Goal: Transaction & Acquisition: Purchase product/service

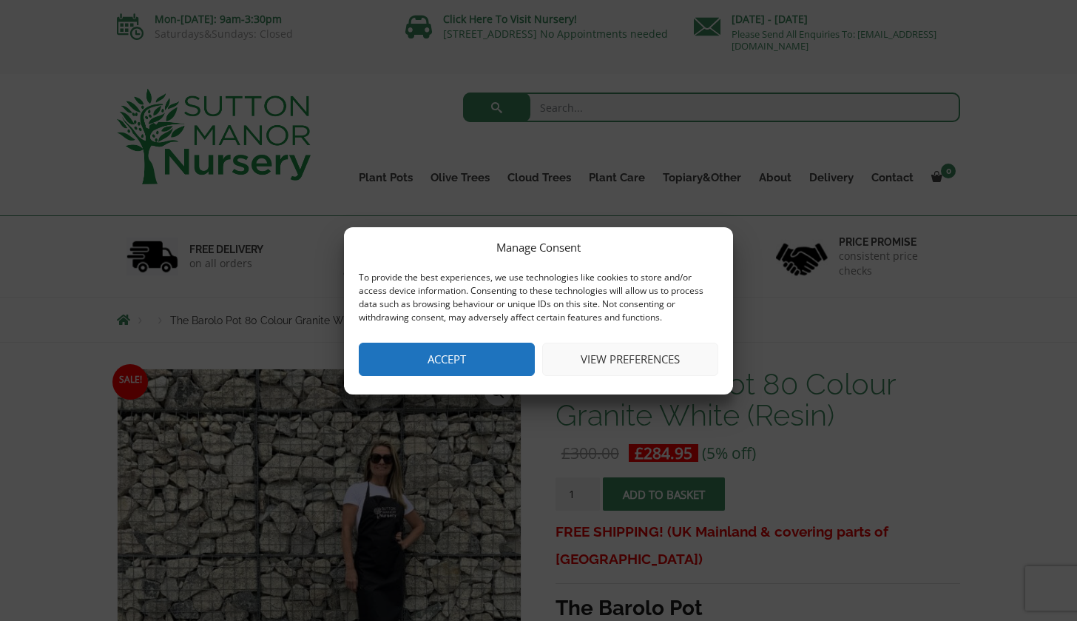
click at [588, 357] on button "View preferences" at bounding box center [630, 359] width 176 height 33
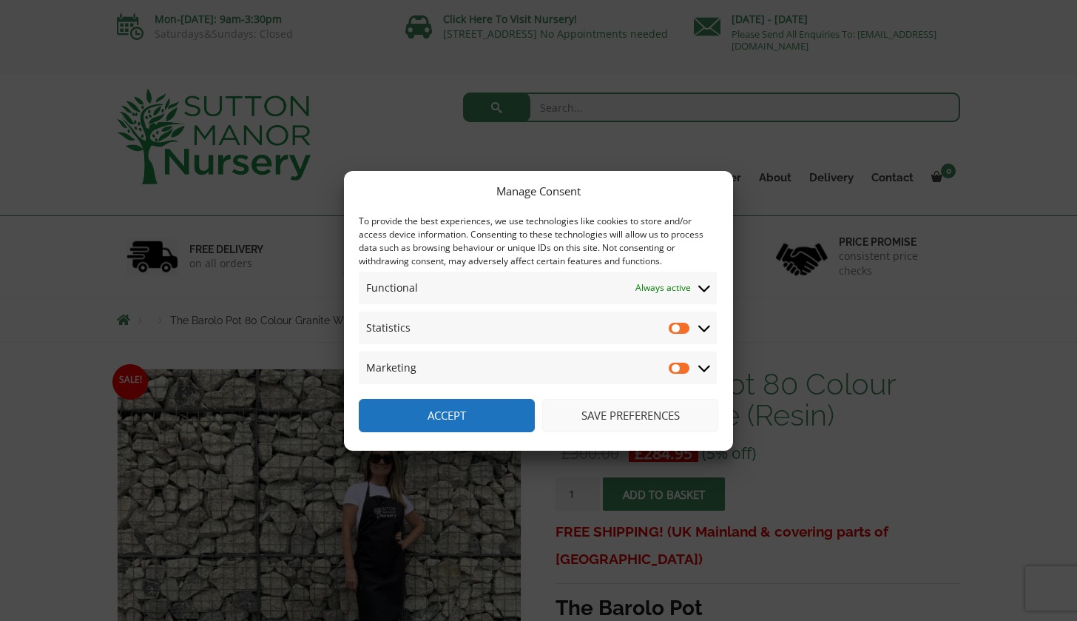
click at [676, 331] on input "Statistics" at bounding box center [680, 327] width 22 height 15
click at [684, 329] on input "Statistics" at bounding box center [680, 327] width 22 height 15
checkbox input "false"
click at [599, 413] on button "Save preferences" at bounding box center [630, 415] width 176 height 33
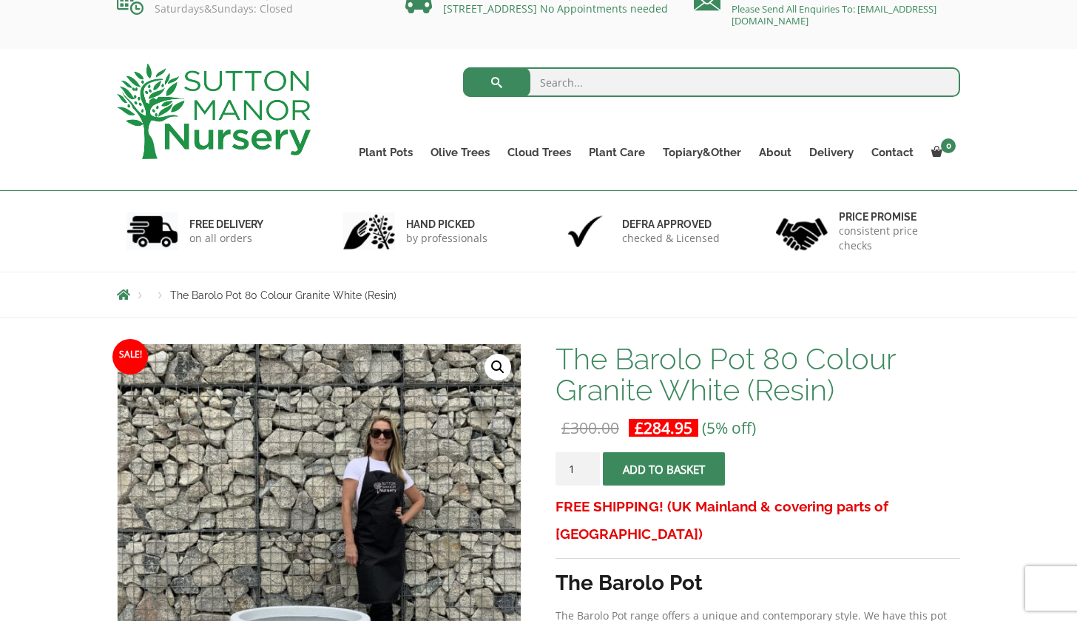
scroll to position [12, 0]
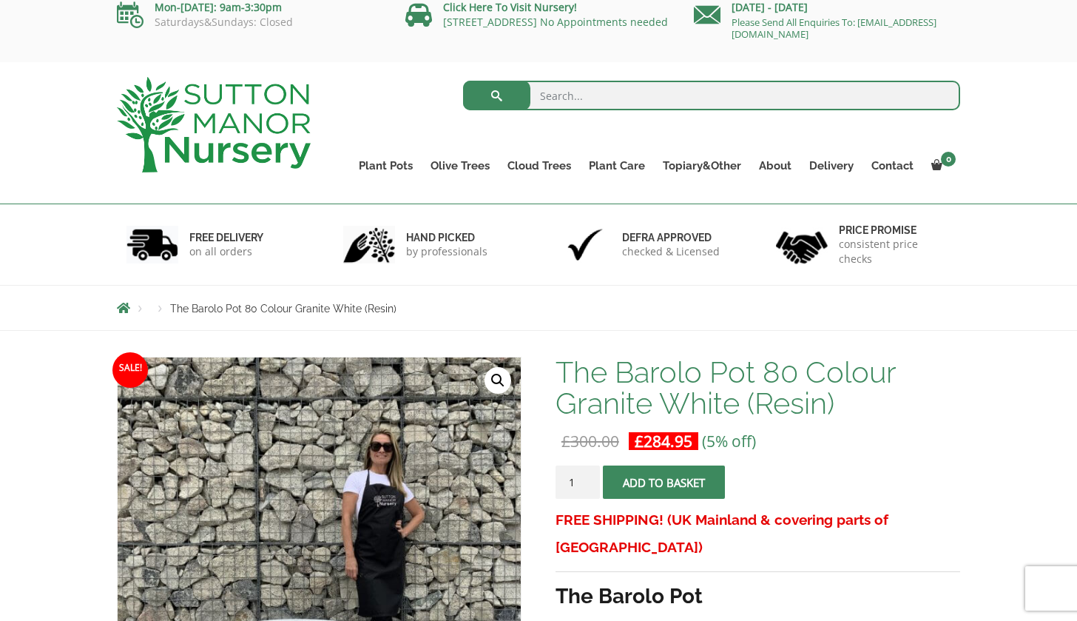
click at [562, 102] on input "search" at bounding box center [712, 96] width 498 height 30
type input "75cm wide pots"
click at [496, 95] on button "submit" at bounding box center [496, 96] width 67 height 30
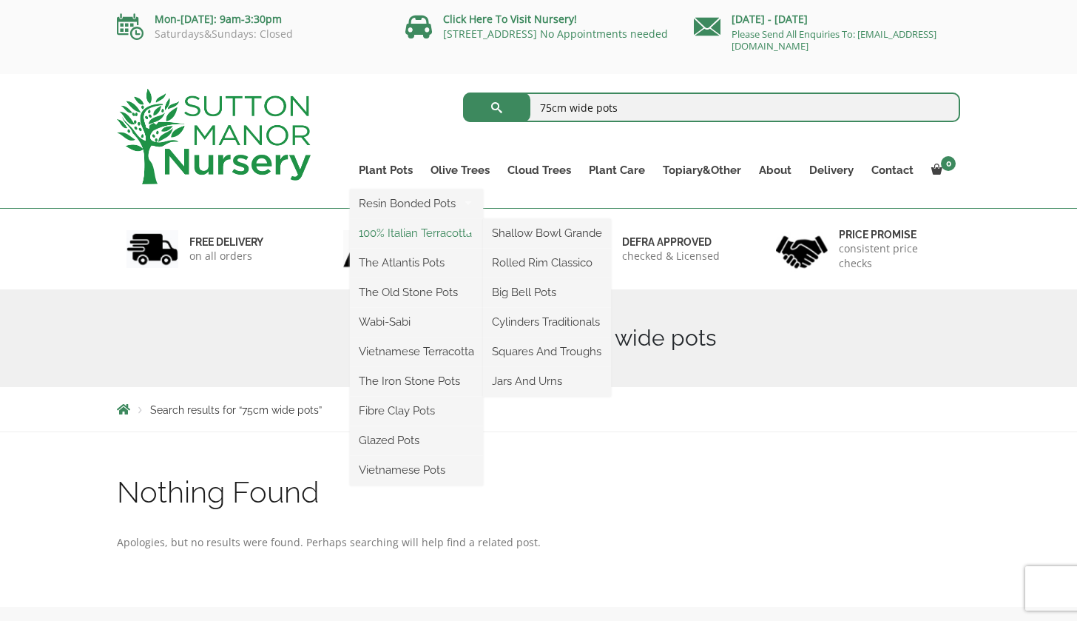
click at [422, 228] on link "100% Italian Terracotta" at bounding box center [416, 233] width 133 height 22
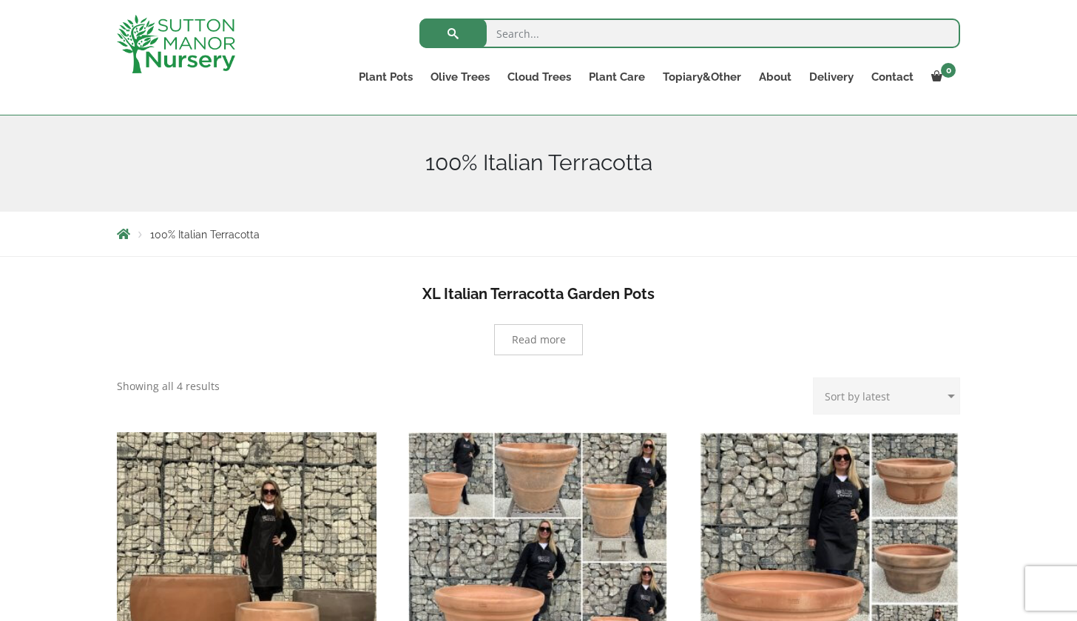
scroll to position [152, 0]
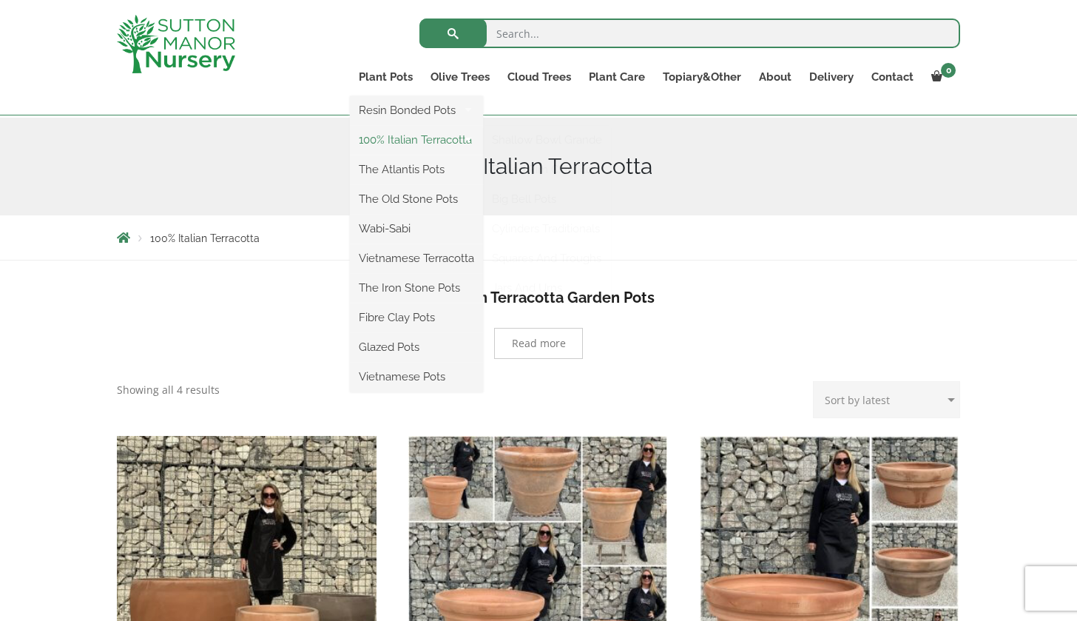
click at [430, 138] on link "100% Italian Terracotta" at bounding box center [416, 140] width 133 height 22
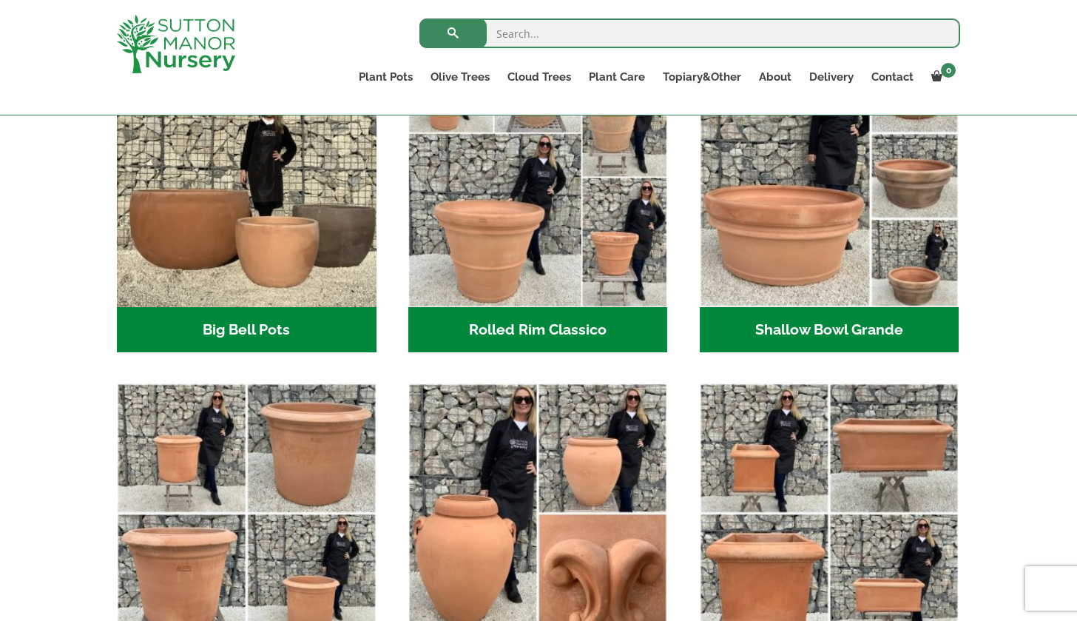
scroll to position [27, 0]
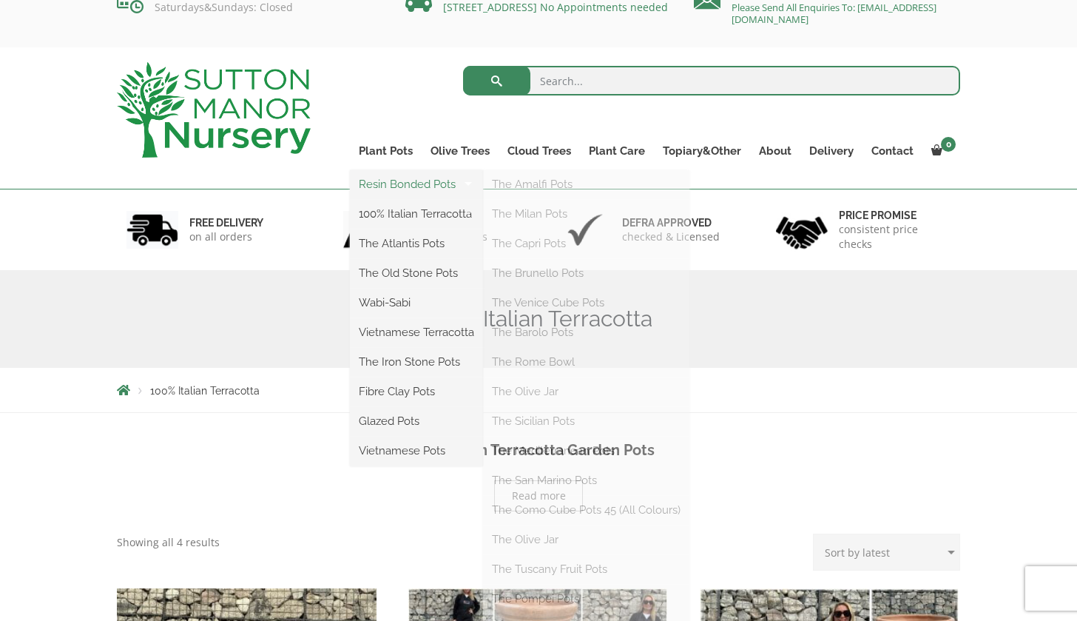
click at [401, 180] on link "Resin Bonded Pots" at bounding box center [416, 184] width 133 height 22
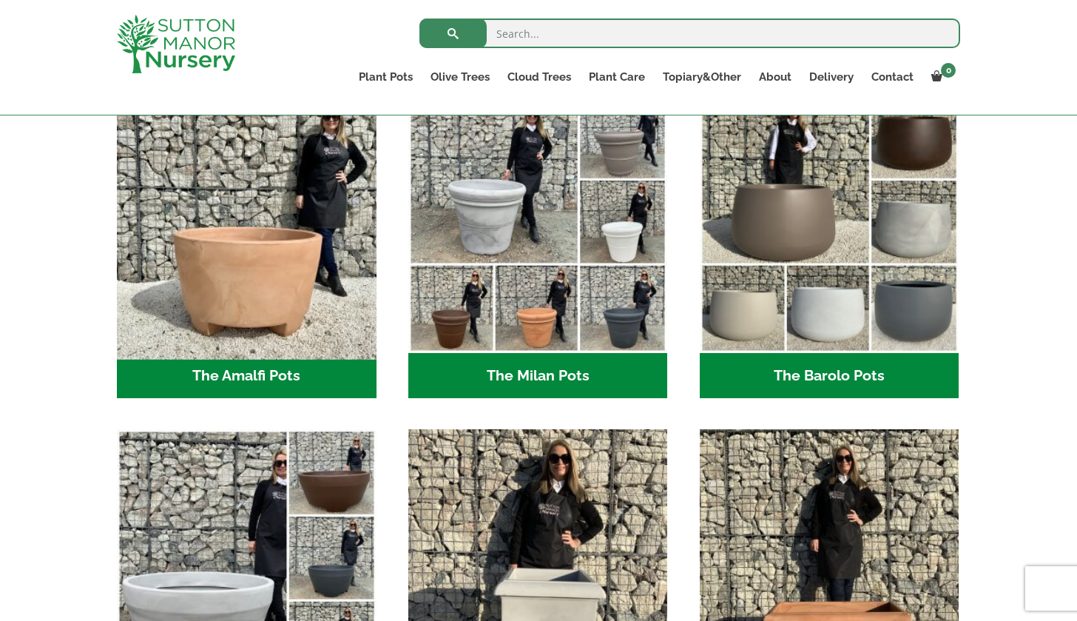
scroll to position [419, 0]
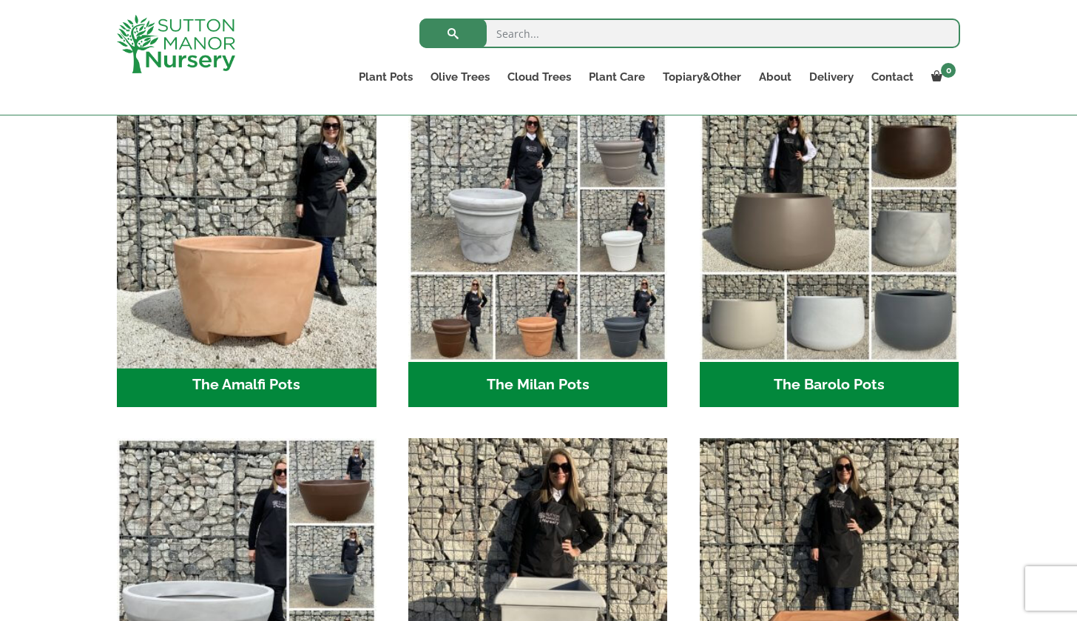
click at [244, 312] on img "Visit product category The Amalfi Pots" at bounding box center [246, 231] width 272 height 272
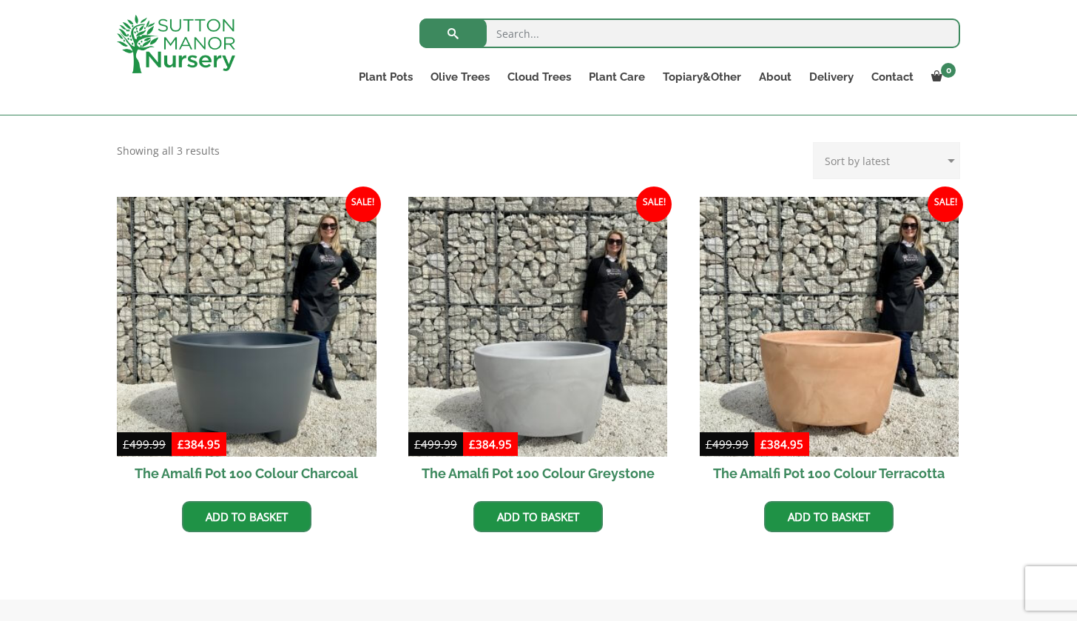
scroll to position [388, 0]
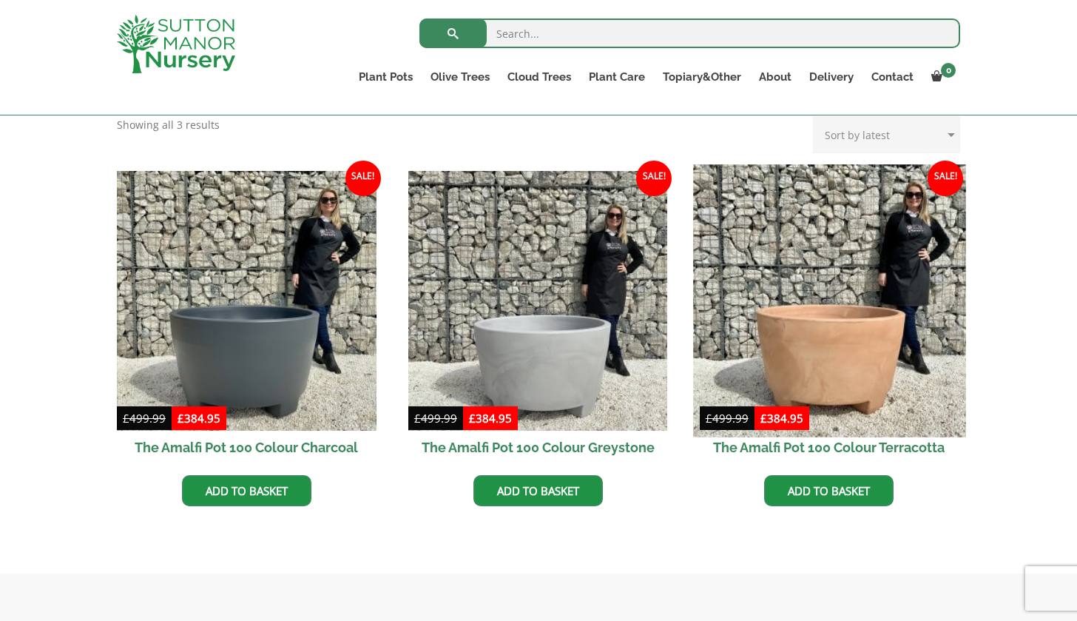
click at [818, 314] on img at bounding box center [829, 300] width 272 height 272
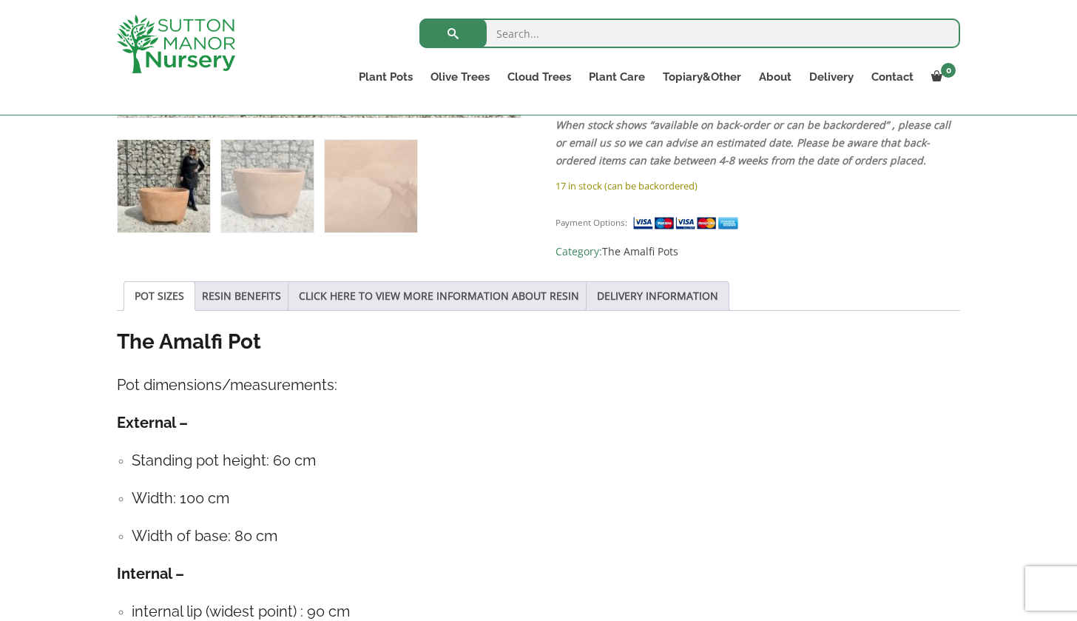
scroll to position [629, 0]
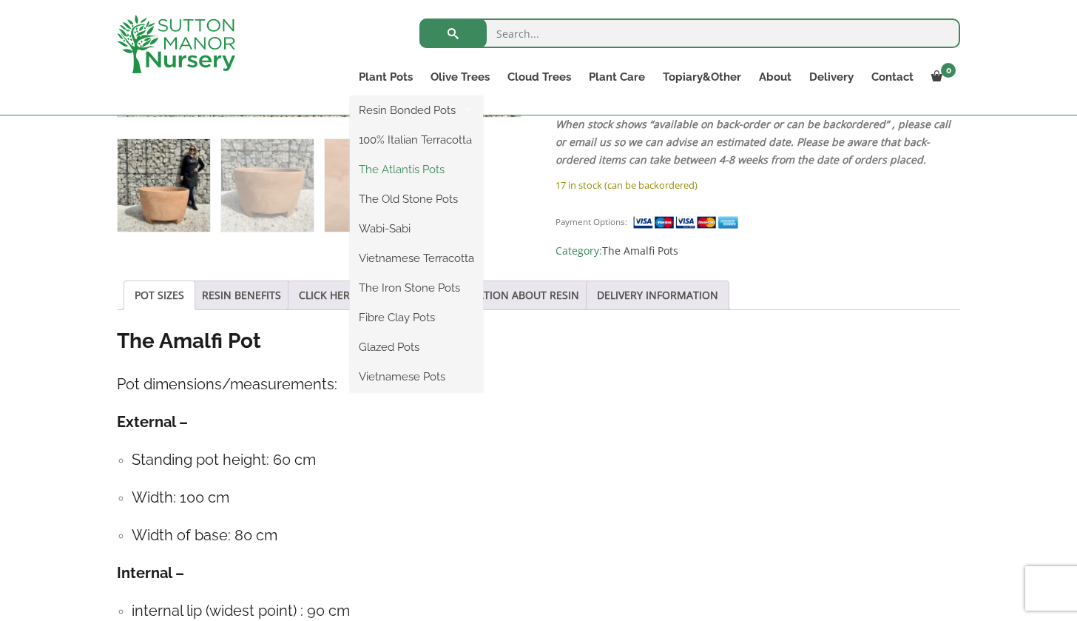
click at [402, 171] on link "The Atlantis Pots" at bounding box center [416, 169] width 133 height 22
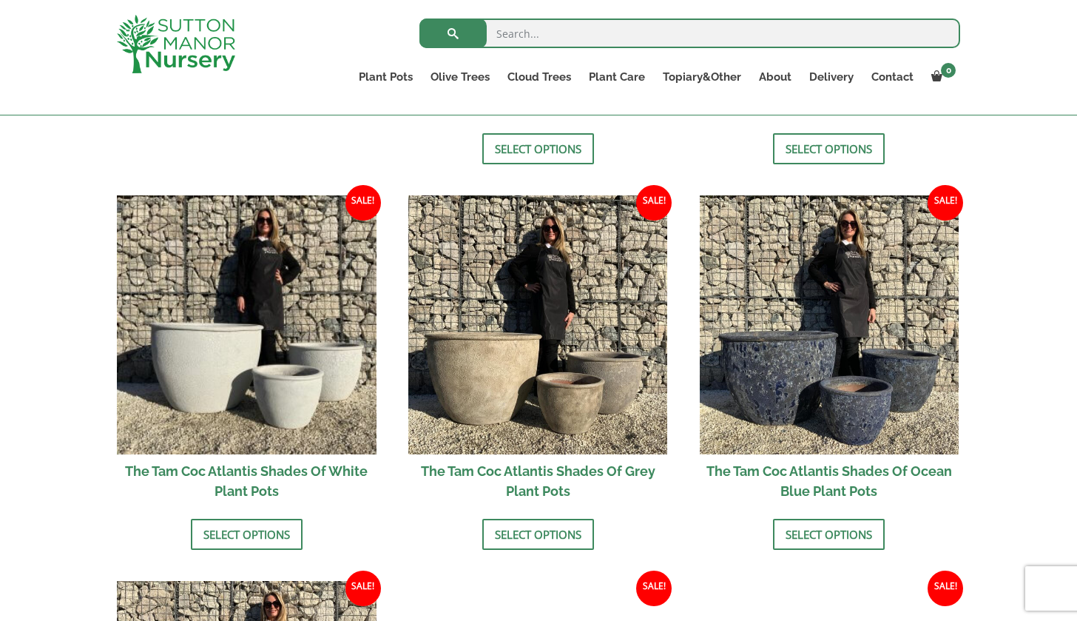
scroll to position [809, 0]
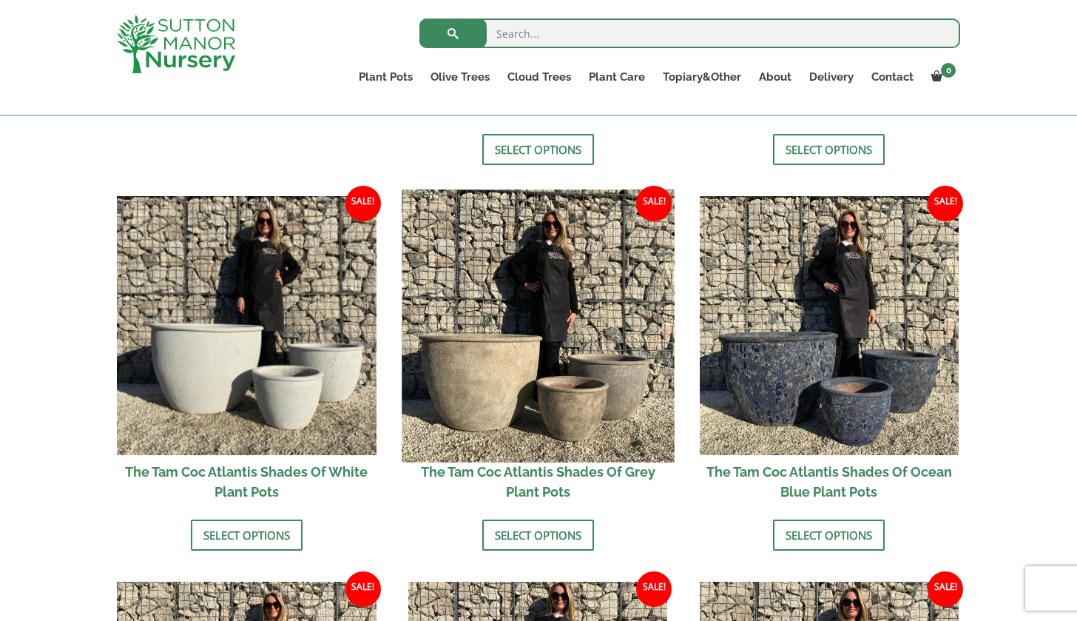
click at [545, 386] on img at bounding box center [538, 325] width 272 height 272
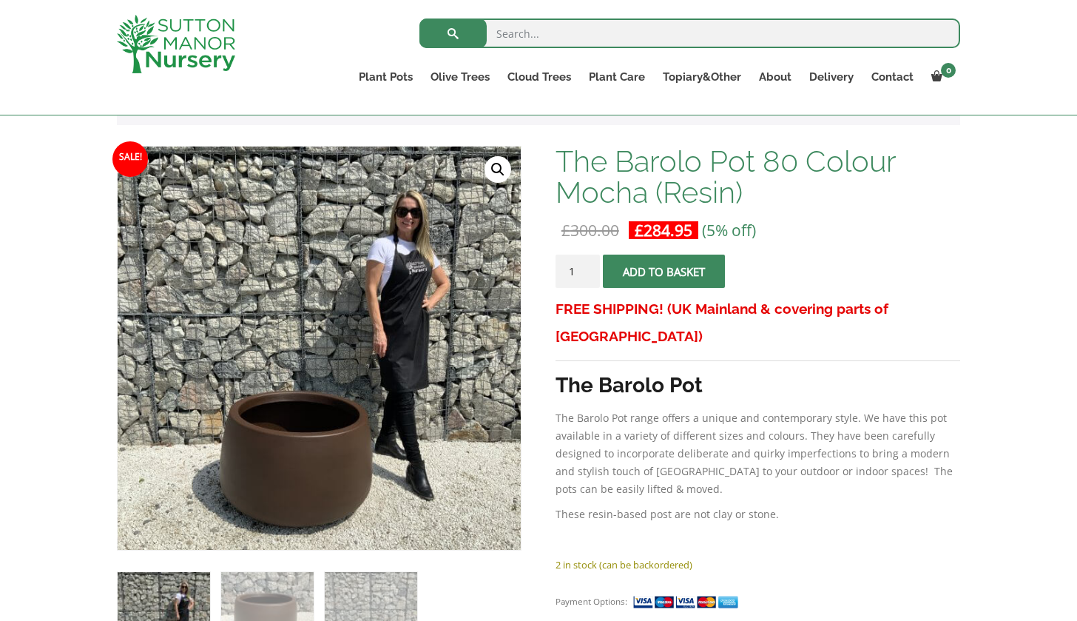
scroll to position [266, 0]
